Goal: Check status: Check status

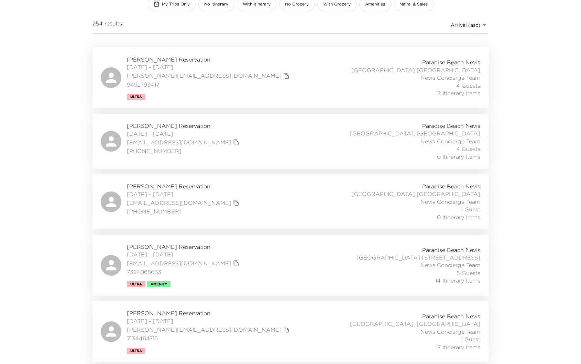
scroll to position [96, 0]
click at [384, 88] on div "Paradise Beach Nevis Beach House 3 Nevis, West Indies Nevis Concierge Team 4 Gu…" at bounding box center [404, 78] width 152 height 39
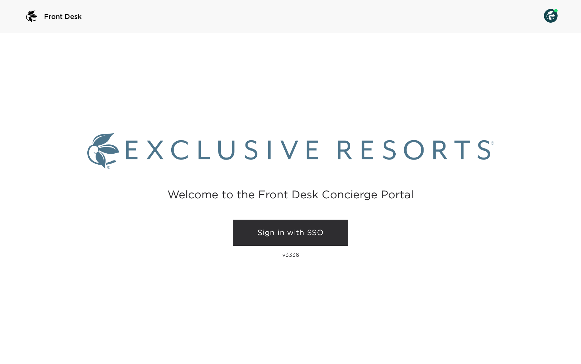
click at [288, 233] on link "Sign in with SSO" at bounding box center [291, 233] width 116 height 26
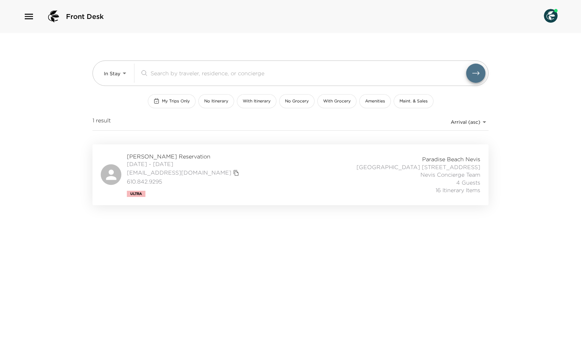
scroll to position [0, 0]
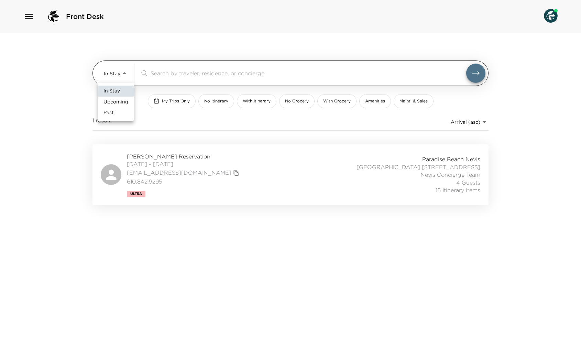
click at [124, 70] on body "Front Desk In Stay In-Stay ​ My Trips Only No Itinerary With Itinerary No Groce…" at bounding box center [290, 182] width 581 height 364
click at [122, 100] on span "Upcoming" at bounding box center [115, 102] width 25 height 7
type input "Upcoming"
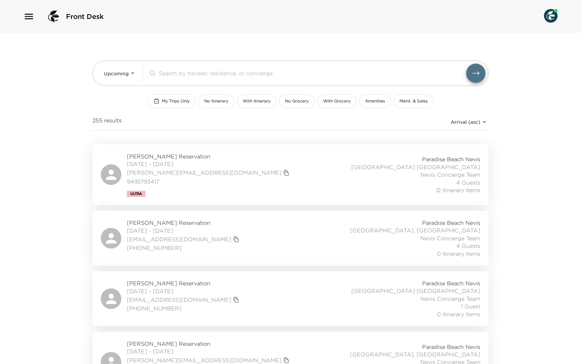
click at [445, 188] on span "12 Itinerary Items" at bounding box center [458, 190] width 44 height 8
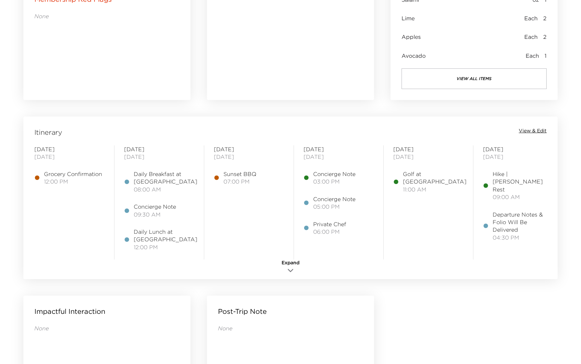
scroll to position [488, 0]
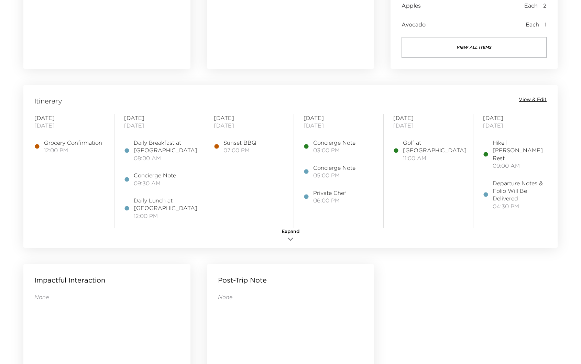
click at [540, 98] on span "View & Edit" at bounding box center [533, 99] width 28 height 7
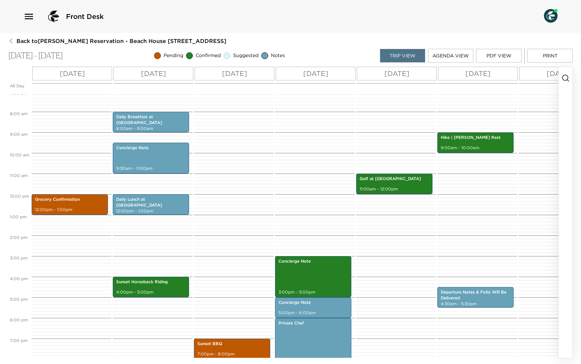
scroll to position [152, 0]
